Goal: Task Accomplishment & Management: Use online tool/utility

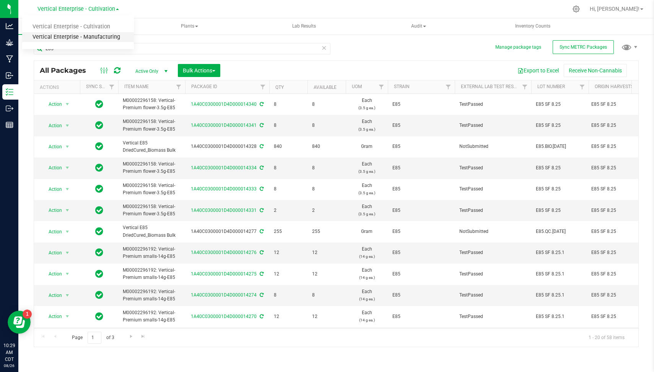
click at [103, 36] on link "Vertical Enterprise - Manufacturing" at bounding box center [78, 37] width 112 height 10
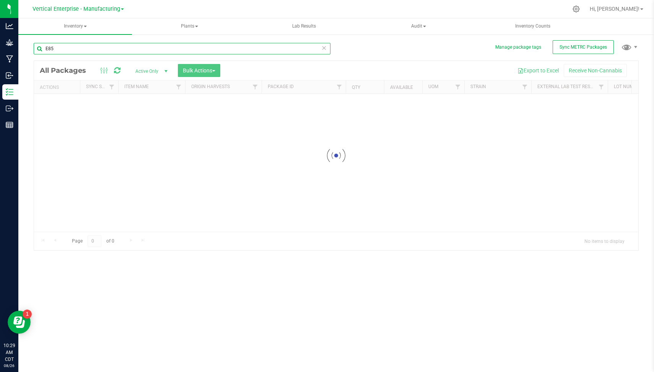
click at [98, 49] on input "E85" at bounding box center [182, 48] width 297 height 11
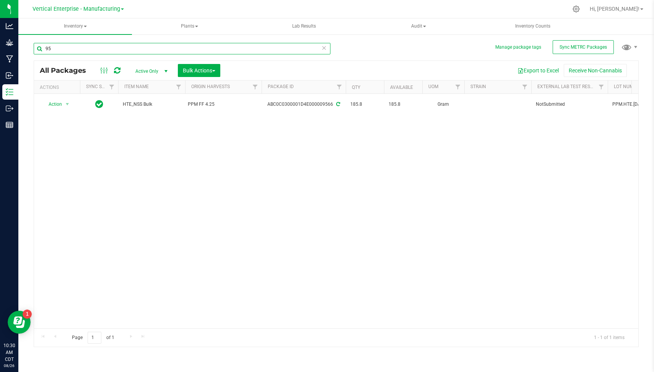
type input "9"
type input "1"
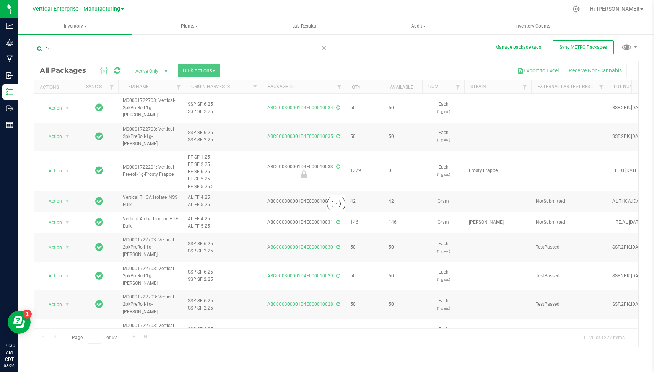
type input "1"
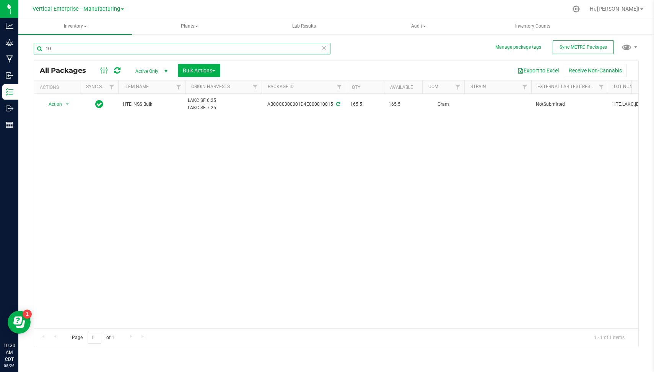
type input "1"
type input "9"
type input "1"
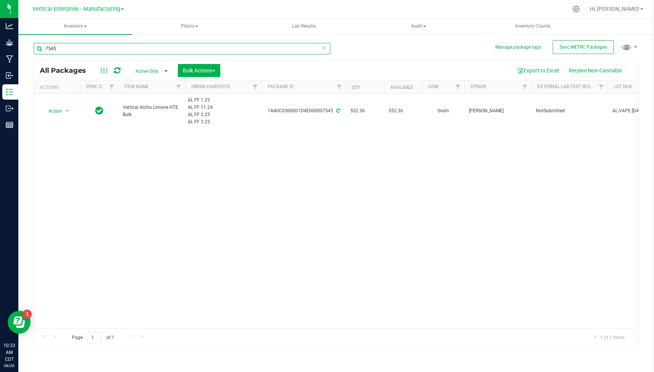
type input "7545"
click at [324, 49] on icon at bounding box center [323, 47] width 5 height 9
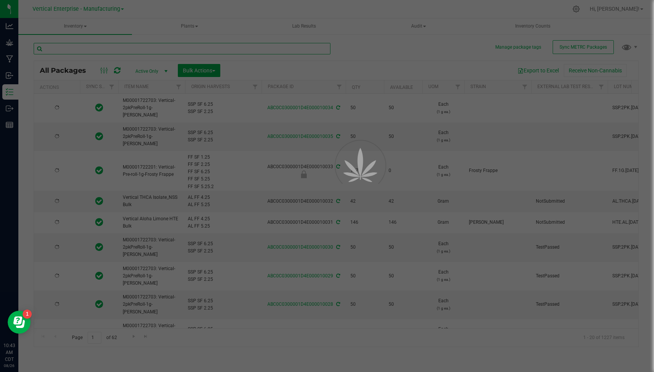
click at [275, 48] on input "text" at bounding box center [182, 48] width 297 height 11
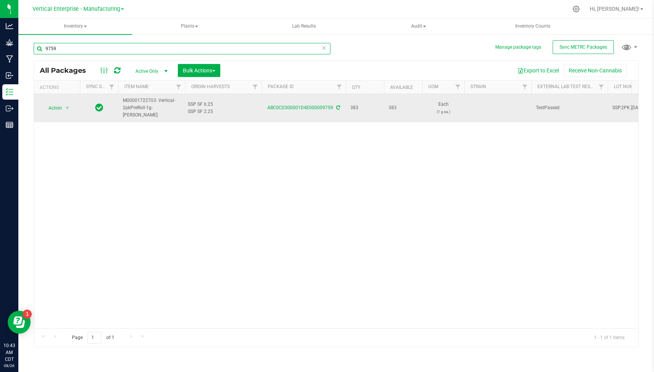
type input "9759"
click at [55, 106] on span "Action" at bounding box center [52, 108] width 21 height 11
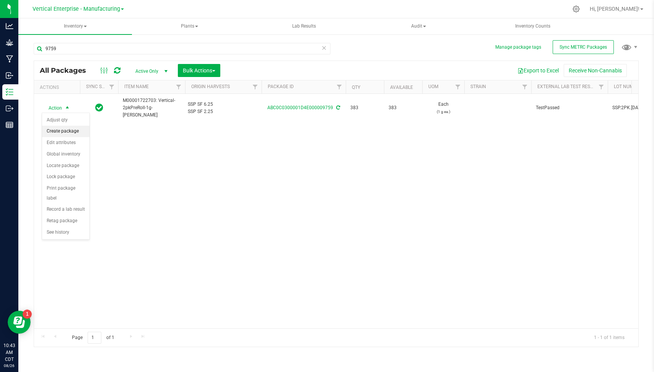
click at [63, 128] on li "Create package" at bounding box center [65, 130] width 47 height 11
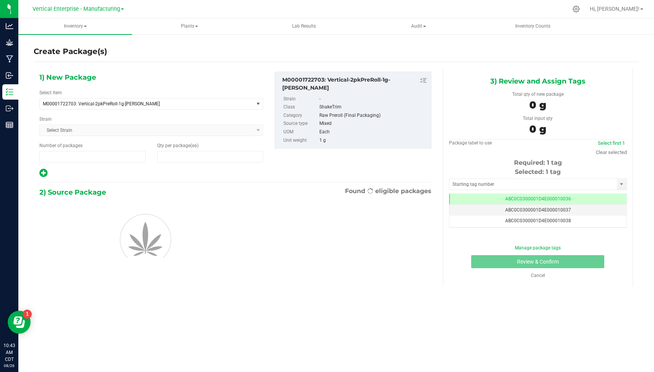
type input "1"
type input "0"
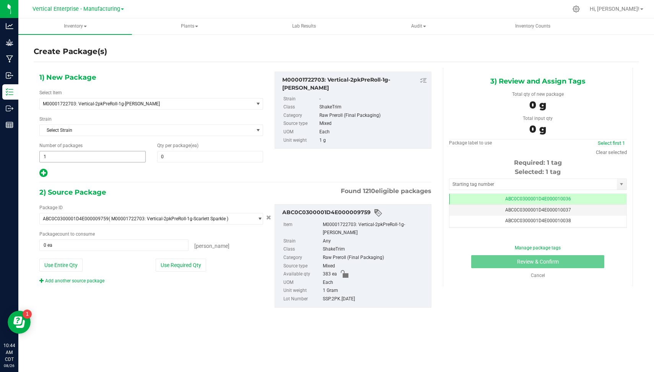
click at [58, 157] on span "1 1" at bounding box center [92, 156] width 106 height 11
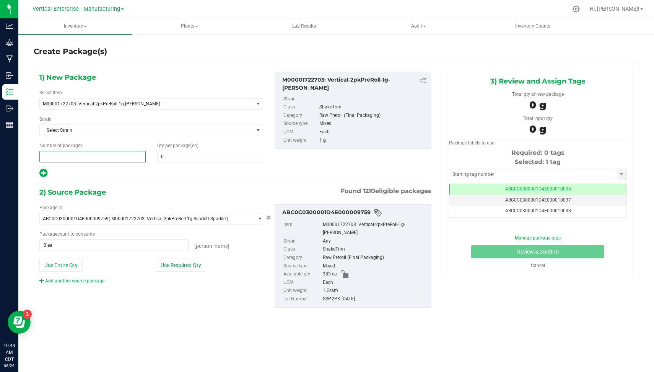
type input "4"
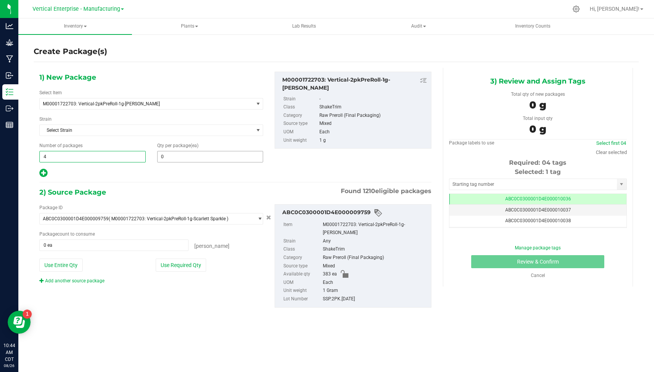
type input "4"
click at [167, 159] on span at bounding box center [210, 156] width 106 height 11
type input "50"
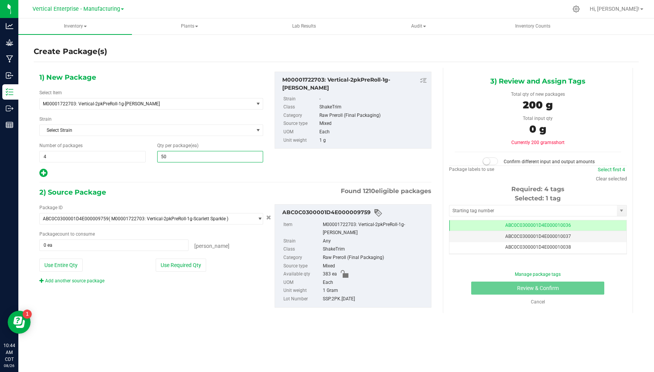
type input "50"
click at [166, 256] on div "Package ID ABC0C0300001D4E000009759 ( M00001722703: Vertical-2pkPreRoll-1g-Scar…" at bounding box center [151, 244] width 235 height 80
click at [168, 260] on button "Use Required Qty" at bounding box center [181, 264] width 51 height 13
type input "200 ea"
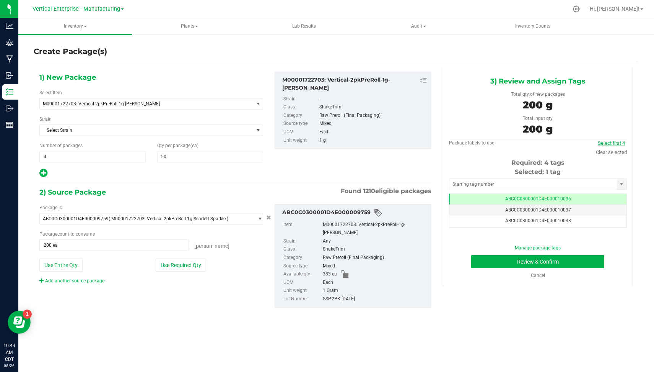
click at [615, 144] on link "Select first 4" at bounding box center [611, 143] width 27 height 6
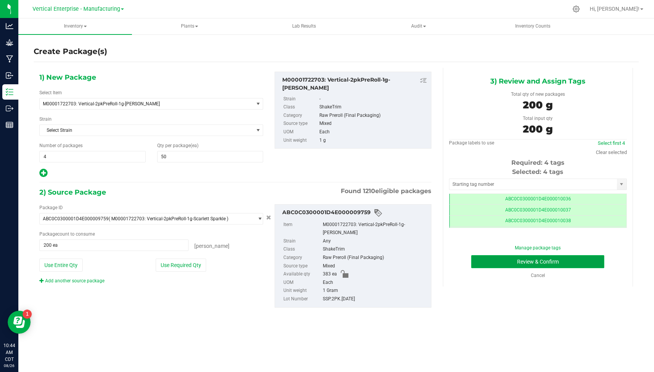
click at [571, 257] on button "Review & Confirm" at bounding box center [537, 261] width 133 height 13
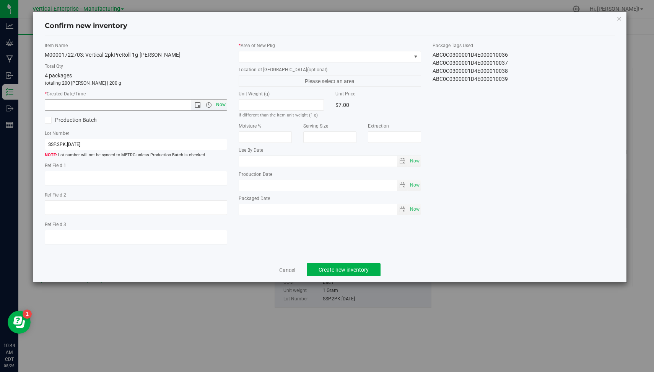
click at [221, 104] on span "Now" at bounding box center [221, 104] width 13 height 11
type input "[DATE] 10:44 AM"
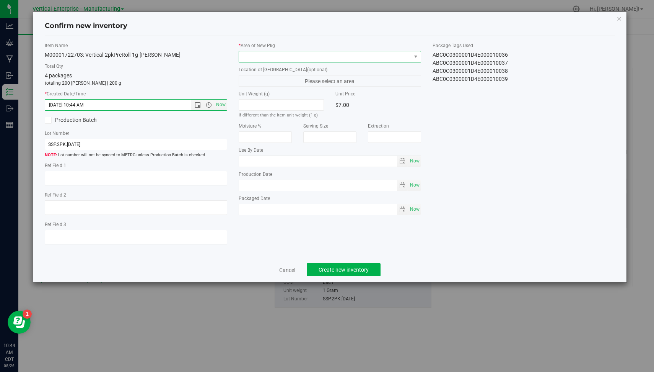
click at [300, 54] on span at bounding box center [325, 56] width 172 height 11
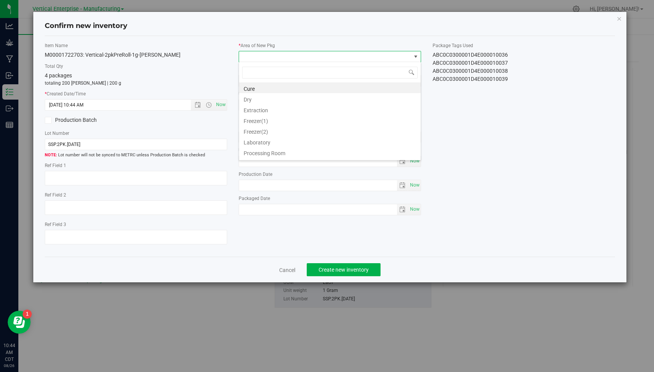
scroll to position [62, 0]
click at [396, 151] on li "Vault" at bounding box center [330, 153] width 182 height 11
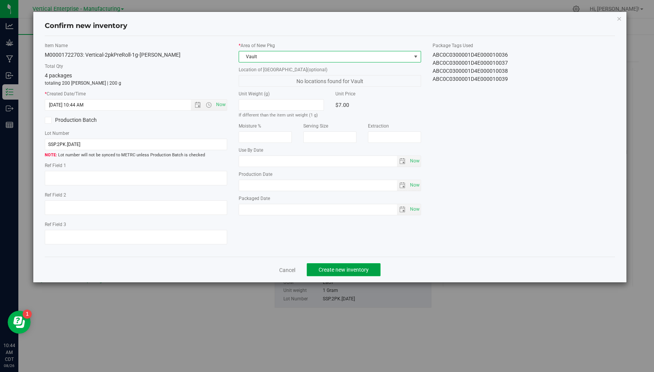
click at [350, 270] on span "Create new inventory" at bounding box center [344, 269] width 50 height 6
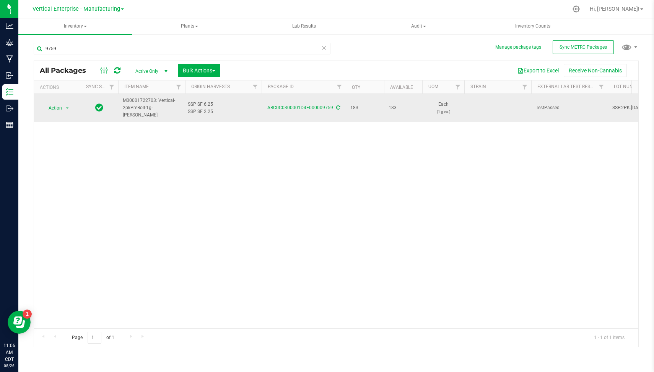
click at [52, 101] on td "Action Action Adjust qty Create package Edit attributes Global inventory Locate…" at bounding box center [57, 108] width 46 height 28
click at [54, 104] on span "Action" at bounding box center [52, 108] width 21 height 11
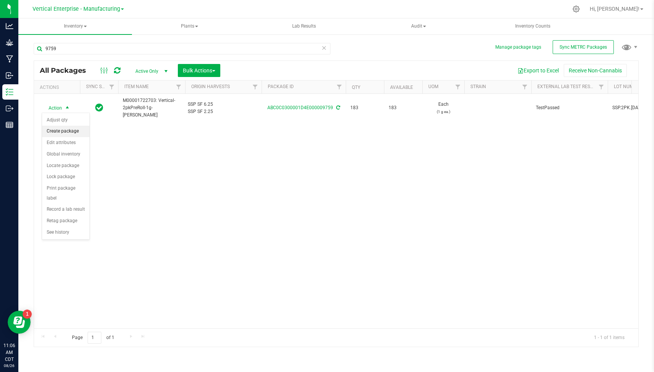
click at [71, 128] on li "Create package" at bounding box center [65, 130] width 47 height 11
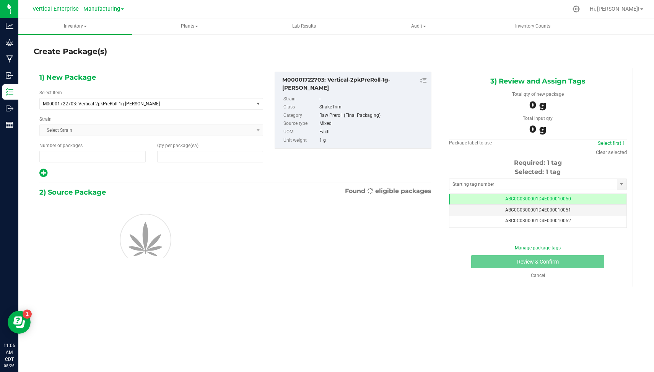
type input "1"
type input "0"
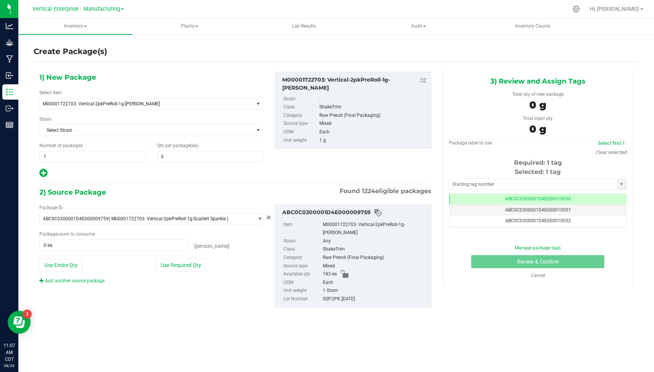
click at [73, 149] on div "Number of packages 1 1" at bounding box center [93, 152] width 118 height 20
click at [72, 151] on span "1 1" at bounding box center [92, 156] width 106 height 11
type input "3"
click at [174, 155] on span at bounding box center [210, 156] width 106 height 11
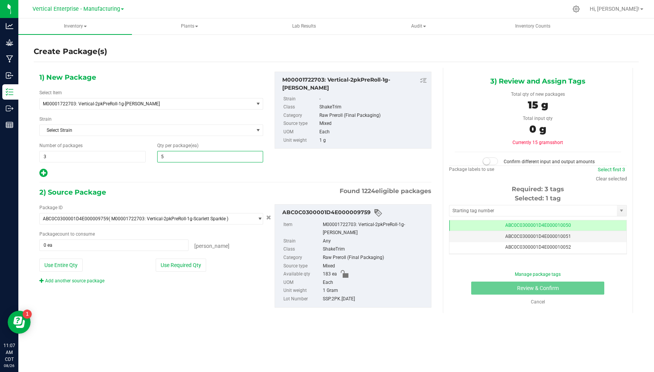
type input "50"
click at [171, 263] on button "Use Required Qty" at bounding box center [181, 264] width 51 height 13
type input "150 ea"
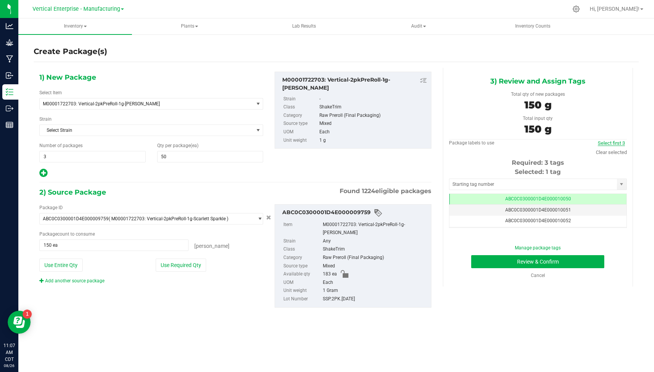
click at [618, 141] on link "Select first 3" at bounding box center [611, 143] width 27 height 6
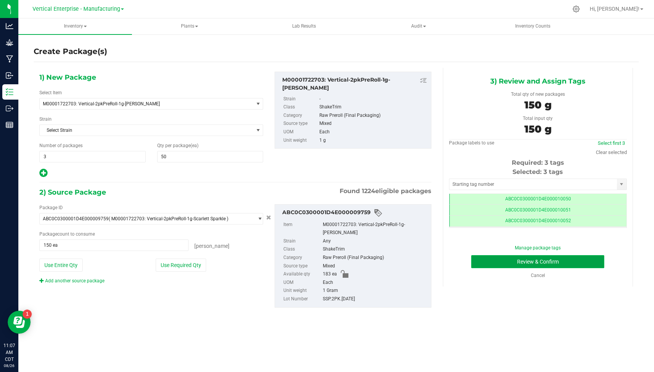
click at [585, 262] on button "Review & Confirm" at bounding box center [537, 261] width 133 height 13
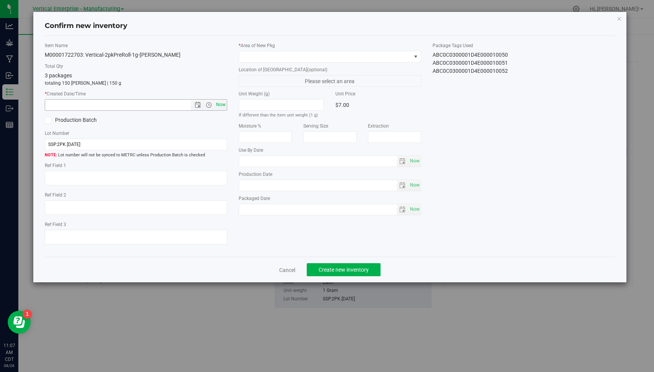
click at [221, 108] on span "Now" at bounding box center [221, 104] width 13 height 11
type input "[DATE] 11:07 AM"
click at [305, 53] on span at bounding box center [325, 56] width 172 height 11
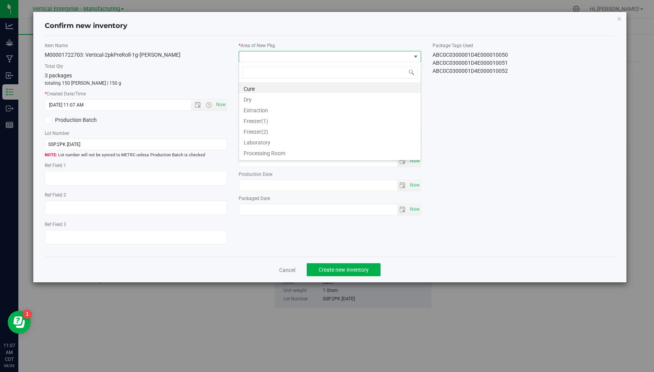
scroll to position [62, 0]
click at [402, 152] on li "Vault" at bounding box center [330, 153] width 182 height 11
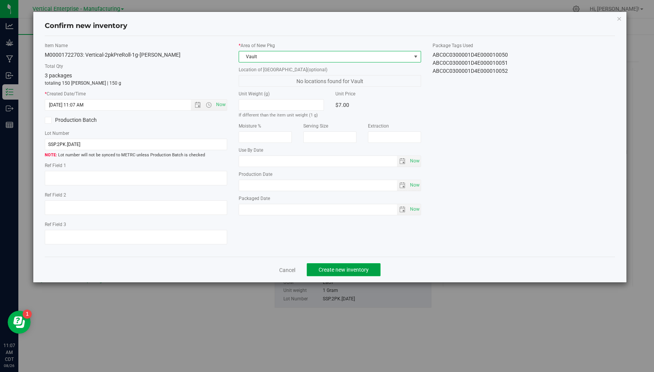
click at [344, 266] on span "Create new inventory" at bounding box center [344, 269] width 50 height 6
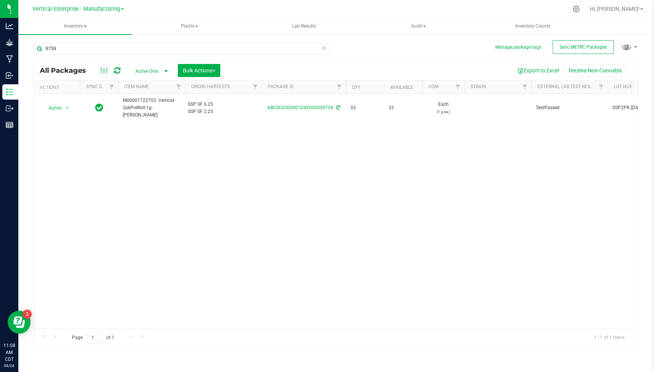
click at [344, 266] on div "Action Action Adjust qty Create package Edit attributes Global inventory Locate…" at bounding box center [336, 211] width 605 height 234
